Goal: Find specific page/section: Find specific page/section

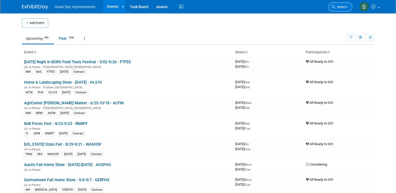
click at [195, 5] on span "Search" at bounding box center [341, 7] width 12 height 4
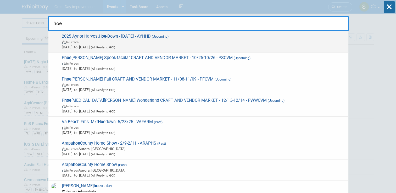
type input "hoe"
click at [195, 42] on span "In-Person" at bounding box center [204, 41] width 284 height 5
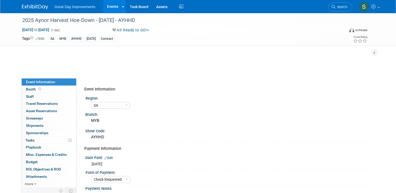
select select "SA"
select select "Check Requested"
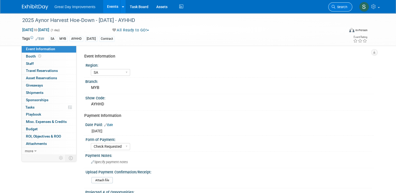
drag, startPoint x: 346, startPoint y: 1, endPoint x: 345, endPoint y: 11, distance: 10.2
click at [345, 11] on li "Search" at bounding box center [340, 6] width 24 height 13
click at [345, 11] on link "Search" at bounding box center [340, 6] width 24 height 9
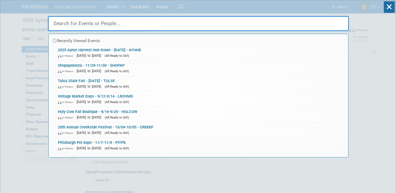
type input "s"
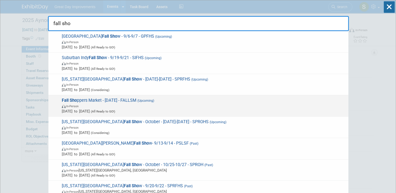
type input "fall sho"
click at [236, 110] on span "[DATE] to [DATE] (All Ready to GO!)" at bounding box center [204, 111] width 284 height 5
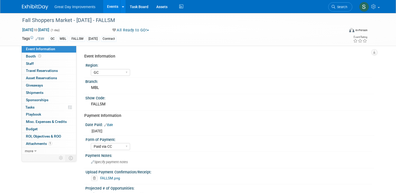
select select "GC"
select select "Paid via CC"
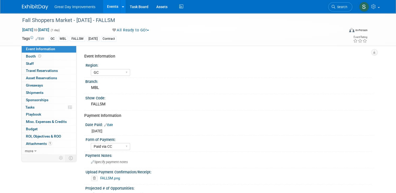
click at [343, 11] on li "Search" at bounding box center [340, 6] width 24 height 13
click at [342, 10] on link "Search" at bounding box center [340, 6] width 24 height 9
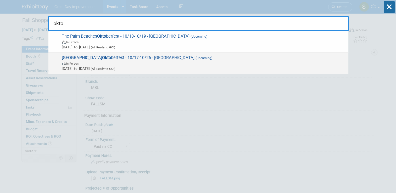
type input "okto"
click at [202, 69] on span "Oct 17, 2025 to Oct 26, 2025 (All Ready to GO!)" at bounding box center [204, 68] width 284 height 5
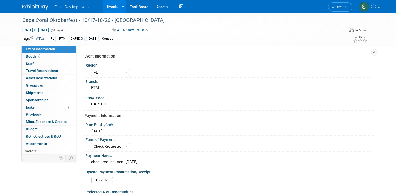
select select "FL"
select select "Check Requested"
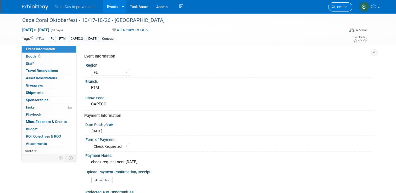
click at [350, 7] on link "Search" at bounding box center [340, 6] width 24 height 9
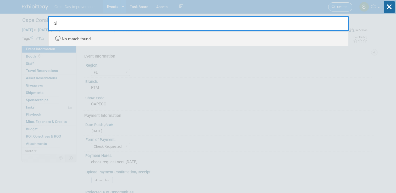
type input "o"
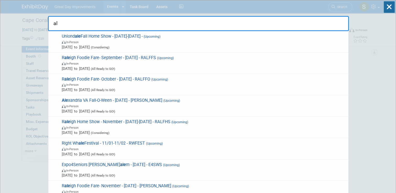
type input "a"
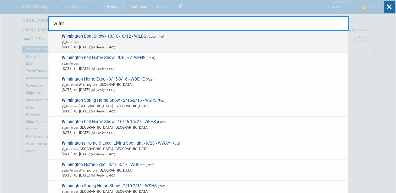
type input "wilmi"
click at [72, 42] on span "In-Person" at bounding box center [72, 42] width 12 height 3
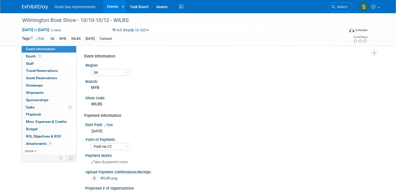
select select "SA"
select select "Paid via CC"
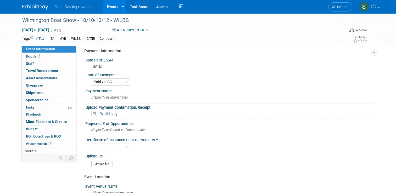
scroll to position [65, 0]
click at [28, 13] on div "Great Day Improvements Events Add Event Bulk Upload Events Shareable Event Boar…" at bounding box center [198, 6] width 396 height 13
